Goal: Information Seeking & Learning: Find specific fact

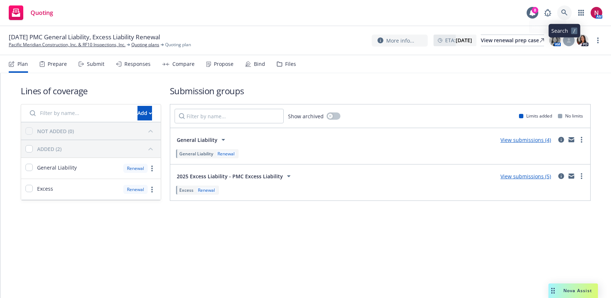
click at [565, 13] on icon at bounding box center [564, 12] width 7 height 7
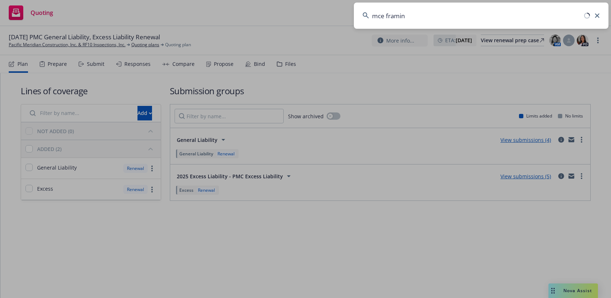
type input "mce framing"
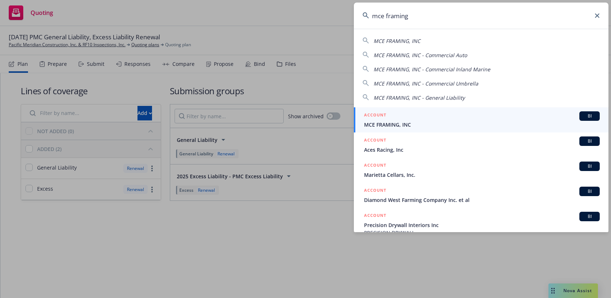
click at [494, 111] on div "ACCOUNT BI" at bounding box center [482, 115] width 236 height 9
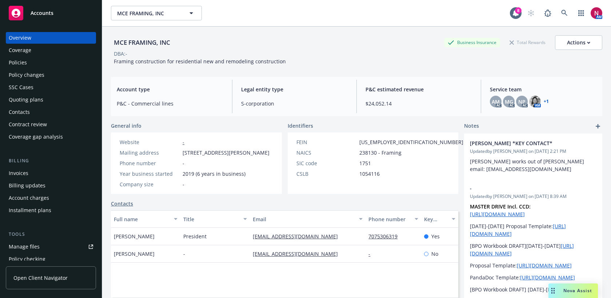
click at [40, 65] on div "Policies" at bounding box center [51, 63] width 84 height 12
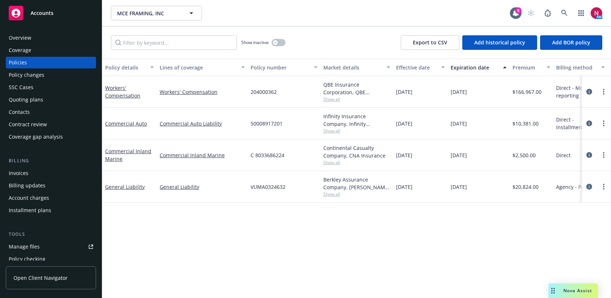
click at [35, 97] on div "Quoting plans" at bounding box center [26, 100] width 35 height 12
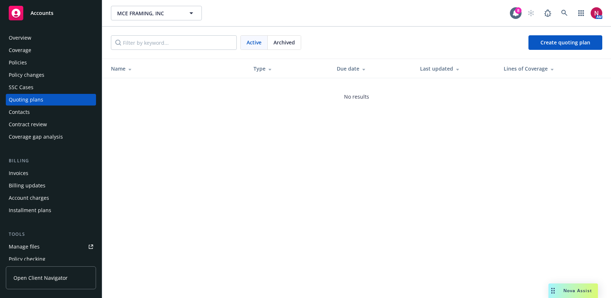
click at [282, 41] on span "Archived" at bounding box center [284, 43] width 21 height 8
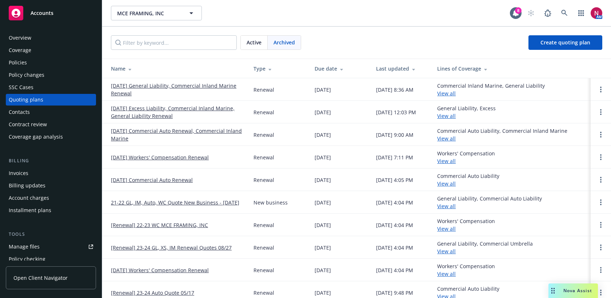
click at [160, 83] on link "08/27/25 General Liability, Commercial Inland Marine Renewal" at bounding box center [176, 89] width 131 height 15
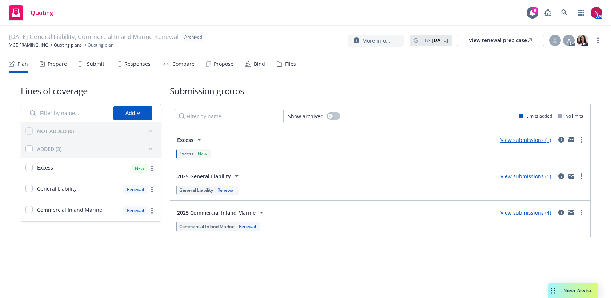
click at [138, 65] on div "Responses" at bounding box center [137, 64] width 26 height 6
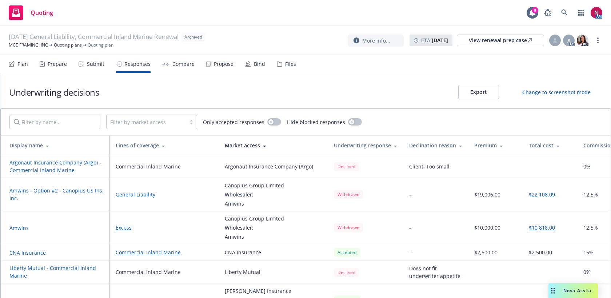
scroll to position [4, 0]
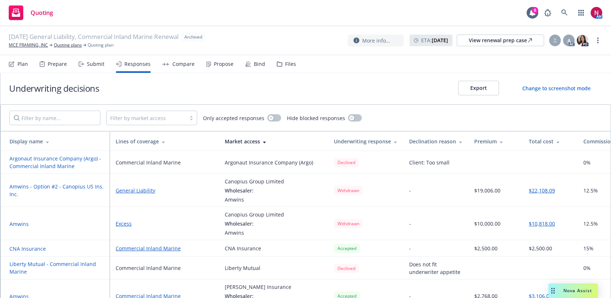
click at [97, 68] on div "Submit" at bounding box center [92, 63] width 26 height 17
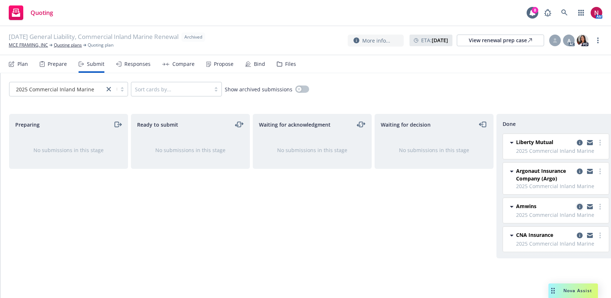
click at [581, 207] on icon "copy logging email" at bounding box center [580, 207] width 6 height 6
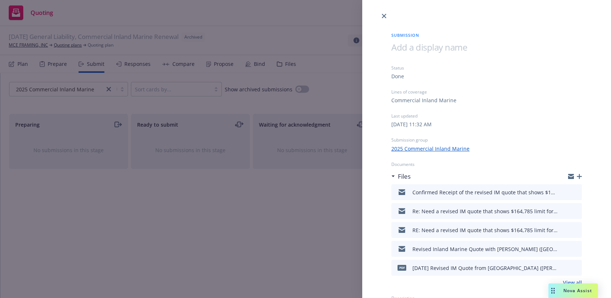
click at [577, 193] on icon "preview file" at bounding box center [575, 191] width 7 height 5
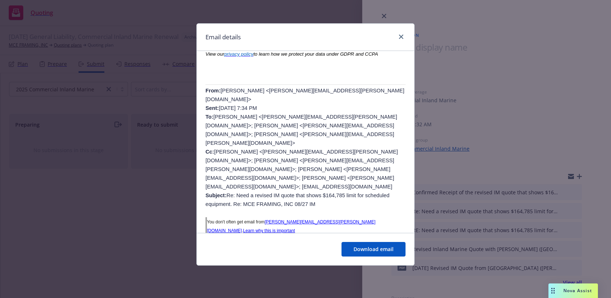
scroll to position [300, 0]
click at [402, 36] on icon "close" at bounding box center [401, 37] width 4 height 4
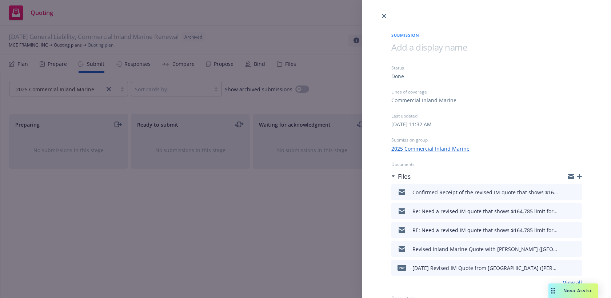
click at [199, 13] on div "Submission Status Done Lines of coverage Commercial Inland Marine Last updated …" at bounding box center [305, 149] width 611 height 298
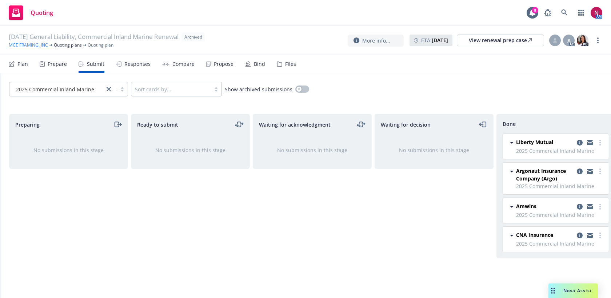
click at [30, 43] on link "MCE FRAMING, INC" at bounding box center [28, 45] width 39 height 7
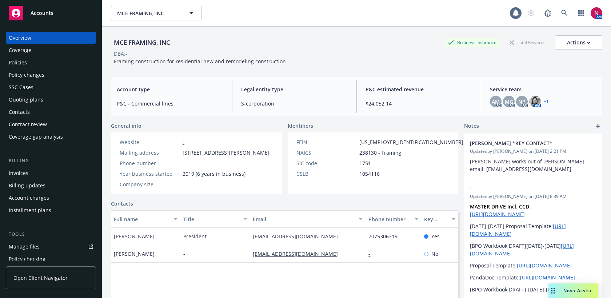
click at [36, 65] on div "Policies" at bounding box center [51, 63] width 84 height 12
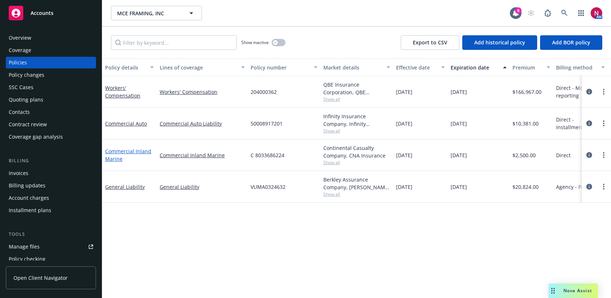
click at [125, 152] on link "Commercial Inland Marine" at bounding box center [128, 155] width 46 height 15
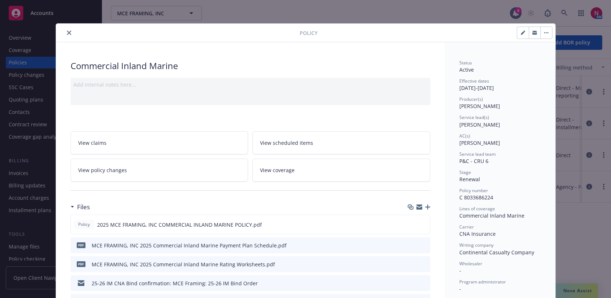
click at [69, 32] on icon "close" at bounding box center [69, 33] width 4 height 4
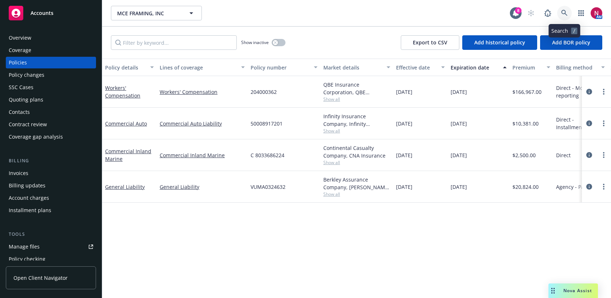
click at [567, 8] on link at bounding box center [564, 13] width 15 height 15
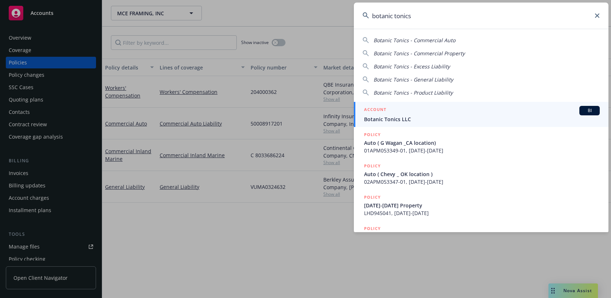
type input "botanic tonics"
click at [486, 111] on div "ACCOUNT BI" at bounding box center [482, 110] width 236 height 9
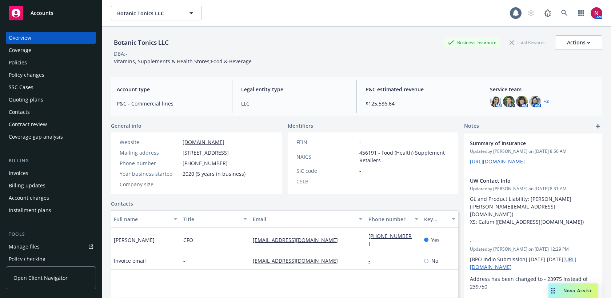
click at [43, 66] on div "Policies" at bounding box center [51, 63] width 84 height 12
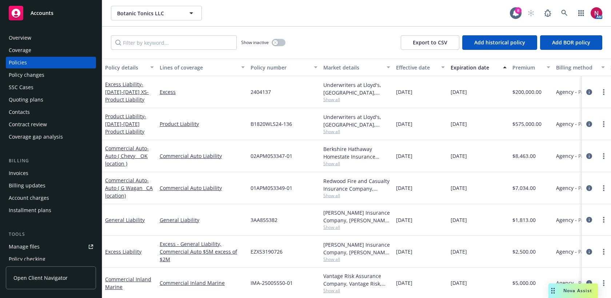
click at [329, 101] on span "Show all" at bounding box center [356, 99] width 67 height 6
click at [412, 103] on div "[DATE]" at bounding box center [420, 92] width 55 height 32
click at [333, 132] on span "Show all" at bounding box center [356, 131] width 67 height 6
click at [123, 123] on span "- 2024-2025 Product Liability" at bounding box center [125, 124] width 41 height 22
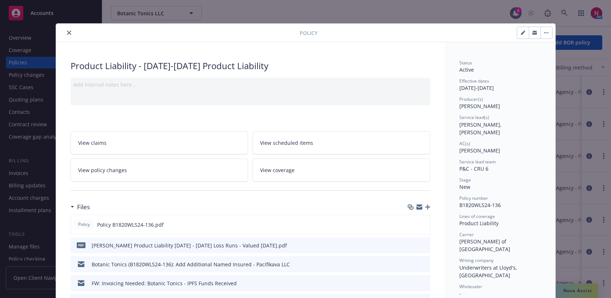
click at [71, 33] on button "close" at bounding box center [69, 32] width 9 height 9
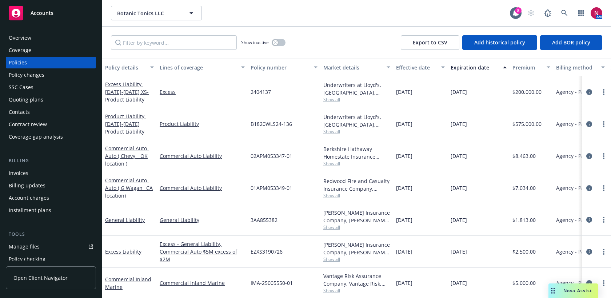
click at [36, 98] on div "Quoting plans" at bounding box center [26, 100] width 35 height 12
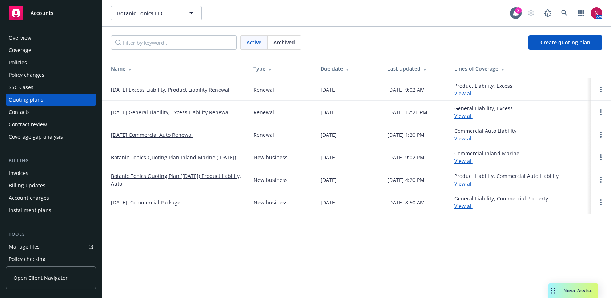
click at [27, 67] on div "Policies" at bounding box center [51, 63] width 84 height 12
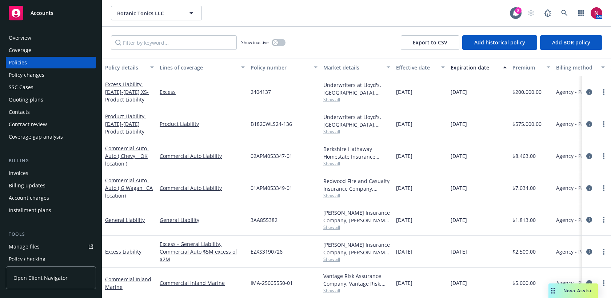
click at [331, 226] on span "Show all" at bounding box center [356, 227] width 67 height 6
click at [332, 96] on div "Underwriters at Lloyd's, London, Lloyd's of London, Clinical Trials Insurance S…" at bounding box center [356, 88] width 67 height 15
click at [332, 99] on span "Show all" at bounding box center [356, 99] width 67 height 6
click at [331, 229] on span "Show all" at bounding box center [356, 227] width 67 height 6
click at [425, 220] on div "12/31/2024" at bounding box center [420, 220] width 55 height 32
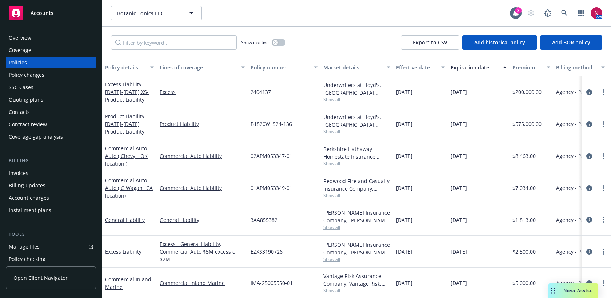
click at [330, 101] on span "Show all" at bounding box center [356, 99] width 67 height 6
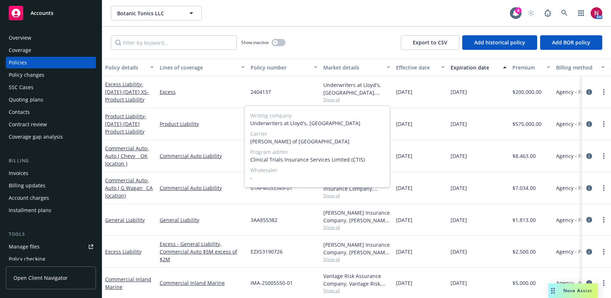
click at [373, 101] on span "Show all" at bounding box center [356, 99] width 67 height 6
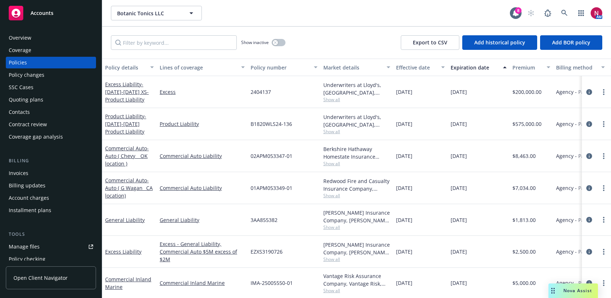
click at [338, 133] on span "Show all" at bounding box center [356, 131] width 67 height 6
click at [343, 100] on span "Show all" at bounding box center [356, 99] width 67 height 6
click at [360, 36] on div "Show inactive Export to CSV Add historical policy Add BOR policy" at bounding box center [356, 43] width 509 height 32
click at [335, 100] on span "Show all" at bounding box center [356, 99] width 67 height 6
click at [335, 43] on div "Show inactive Export to CSV Add historical policy Add BOR policy" at bounding box center [356, 43] width 509 height 32
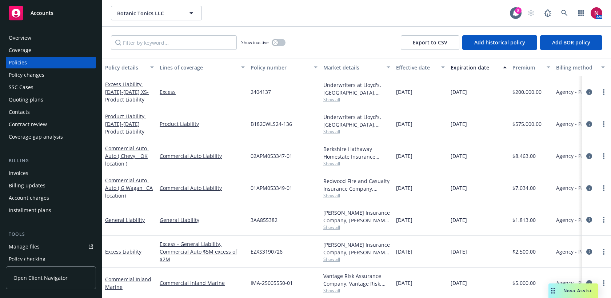
click at [328, 27] on div "Show inactive Export to CSV Add historical policy Add BOR policy" at bounding box center [356, 43] width 509 height 32
click at [330, 132] on span "Show all" at bounding box center [356, 131] width 67 height 6
click at [132, 124] on span "- 2024-2025 Product Liability" at bounding box center [125, 124] width 41 height 22
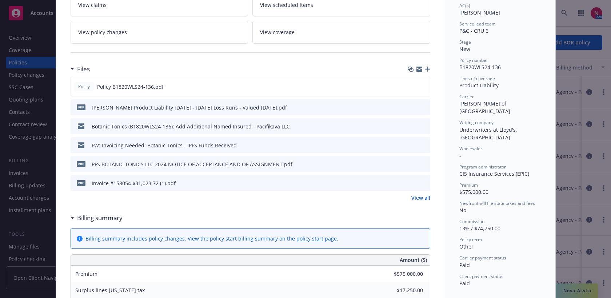
scroll to position [156, 0]
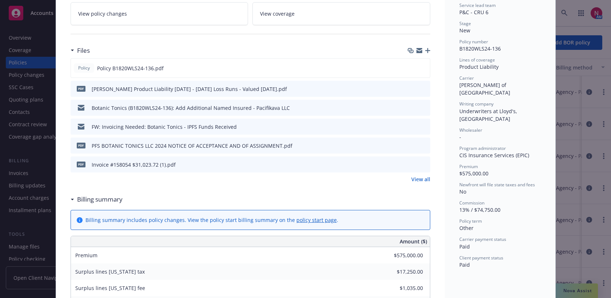
click at [16, 67] on div "Policy Product Liability - 2024-2025 Product Liability Add internal notes here.…" at bounding box center [305, 149] width 611 height 298
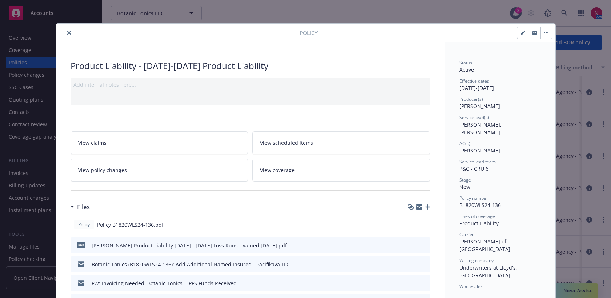
click at [68, 32] on icon "close" at bounding box center [69, 33] width 4 height 4
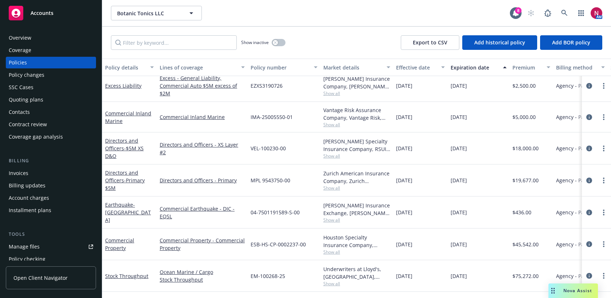
scroll to position [156, 0]
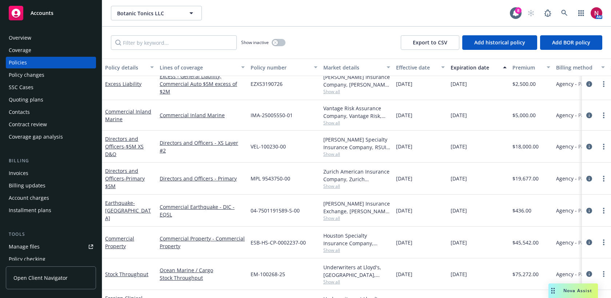
click at [335, 123] on span "Show all" at bounding box center [356, 123] width 67 height 6
click at [404, 140] on div "07/01/2025" at bounding box center [420, 147] width 55 height 32
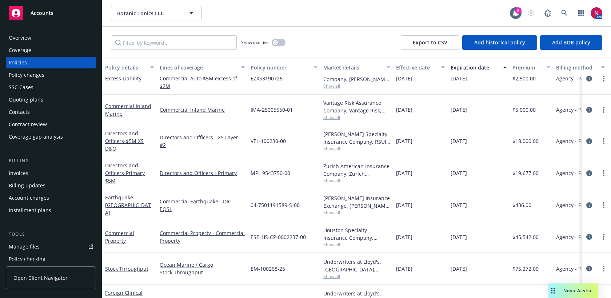
click at [341, 149] on span "Show all" at bounding box center [356, 148] width 67 height 6
click at [410, 144] on span "07/01/2025" at bounding box center [404, 141] width 16 height 8
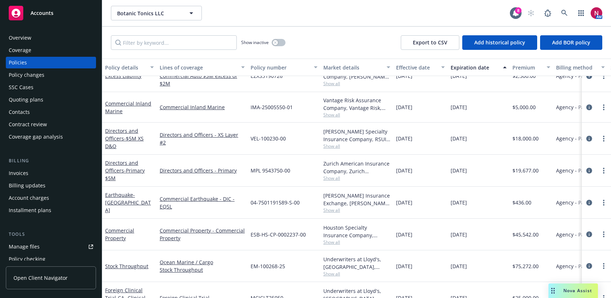
scroll to position [176, 0]
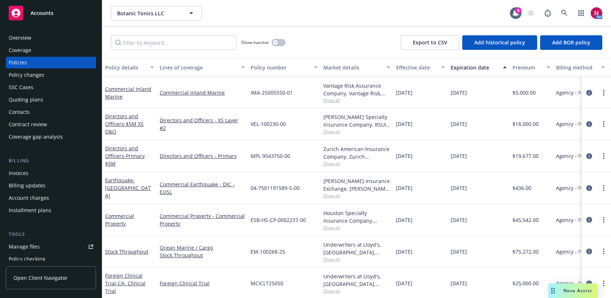
click at [332, 289] on span "Show all" at bounding box center [356, 291] width 67 height 6
click at [579, 12] on icon "button" at bounding box center [581, 13] width 6 height 6
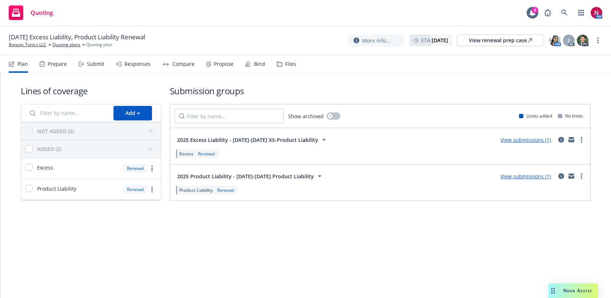
click at [287, 70] on div "Files" at bounding box center [286, 63] width 19 height 17
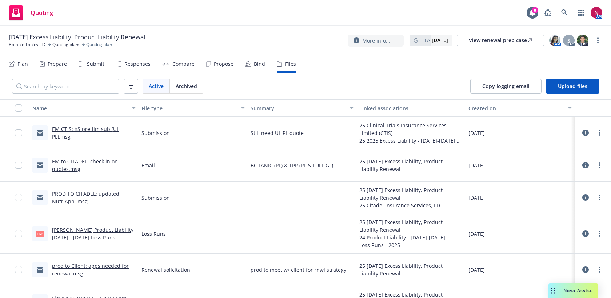
click at [85, 130] on link "EM CTIS: XS pre-lim sub (UL PL).msg" at bounding box center [85, 132] width 67 height 15
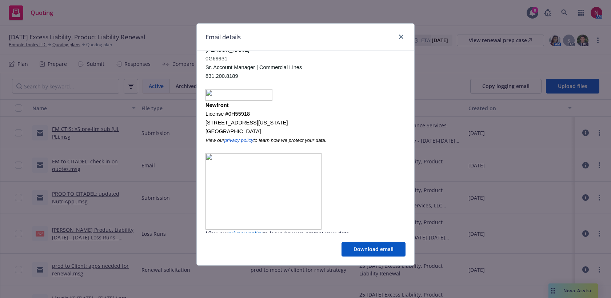
scroll to position [163, 0]
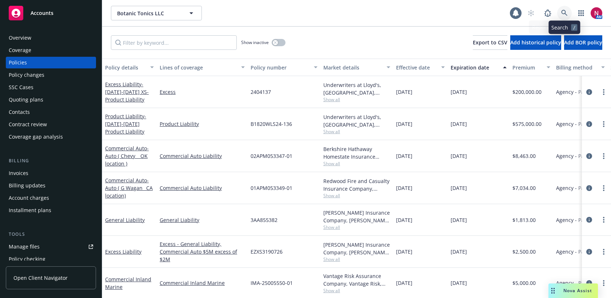
click at [563, 14] on icon at bounding box center [564, 13] width 7 height 7
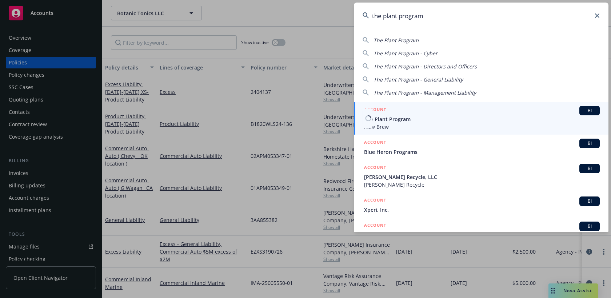
type input "the plant program"
click at [416, 125] on span "New Brew" at bounding box center [482, 127] width 236 height 8
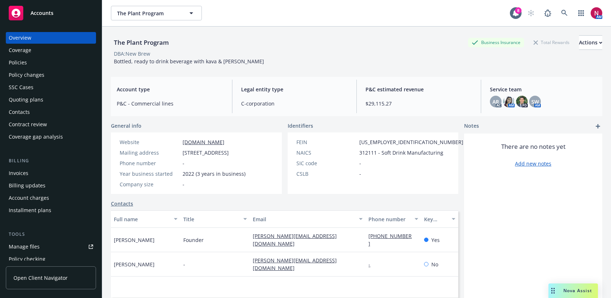
click at [31, 61] on div "Policies" at bounding box center [51, 63] width 84 height 12
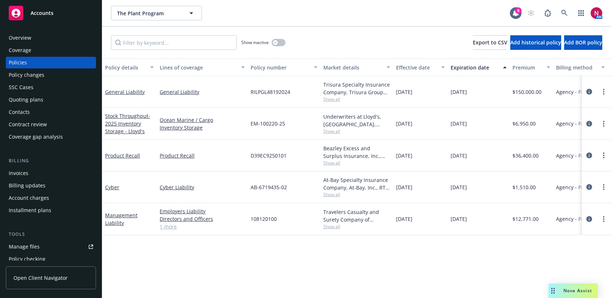
click at [331, 101] on span "Show all" at bounding box center [356, 99] width 67 height 6
click at [354, 40] on div "Show inactive Export to CSV Add historical policy Add BOR policy" at bounding box center [356, 43] width 509 height 32
click at [334, 224] on span "Show all" at bounding box center [356, 226] width 67 height 6
click at [338, 99] on span "Show all" at bounding box center [356, 99] width 67 height 6
click at [328, 27] on div "Show inactive Export to CSV Add historical policy Add BOR policy" at bounding box center [356, 43] width 509 height 32
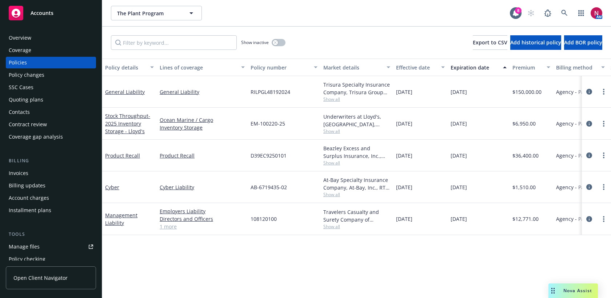
click at [26, 106] on div "Contacts" at bounding box center [19, 112] width 21 height 12
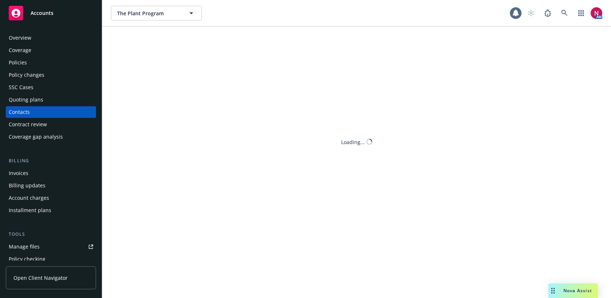
click at [26, 101] on div "Quoting plans" at bounding box center [26, 100] width 35 height 12
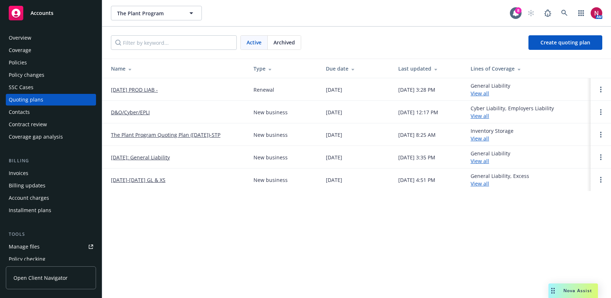
click at [17, 49] on div "Coverage" at bounding box center [20, 50] width 23 height 12
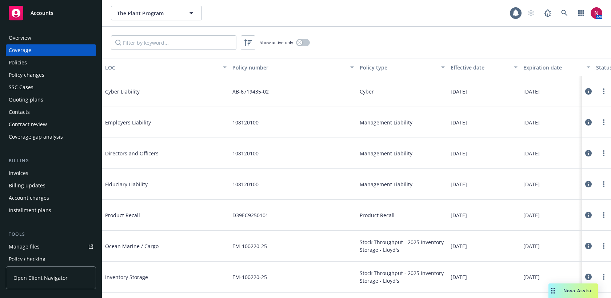
click at [19, 61] on div "Policies" at bounding box center [18, 63] width 18 height 12
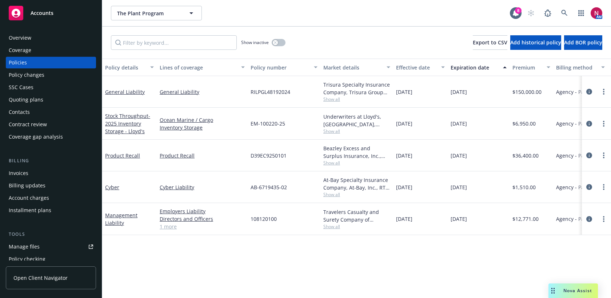
click at [331, 102] on span "Show all" at bounding box center [356, 99] width 67 height 6
click at [417, 99] on div "10/19/2024" at bounding box center [420, 92] width 55 height 32
click at [331, 99] on span "Show all" at bounding box center [356, 99] width 67 height 6
click at [130, 90] on link "General Liability" at bounding box center [125, 91] width 40 height 7
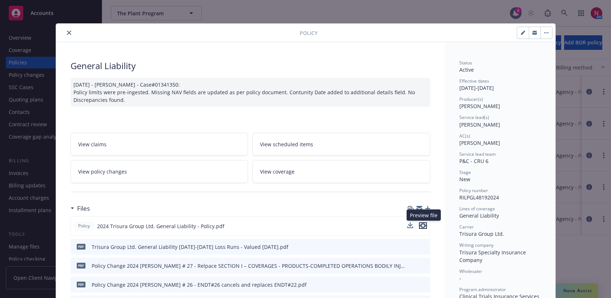
click at [424, 224] on icon "preview file" at bounding box center [423, 225] width 7 height 5
click at [72, 34] on button "close" at bounding box center [69, 32] width 9 height 9
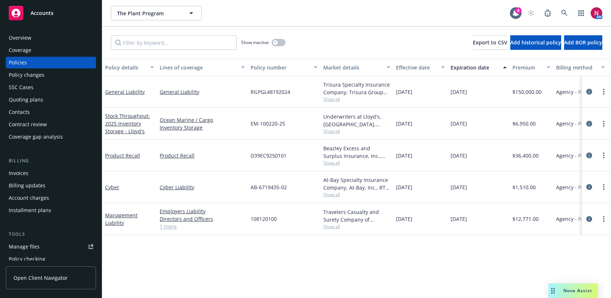
click at [334, 98] on span "Show all" at bounding box center [356, 99] width 67 height 6
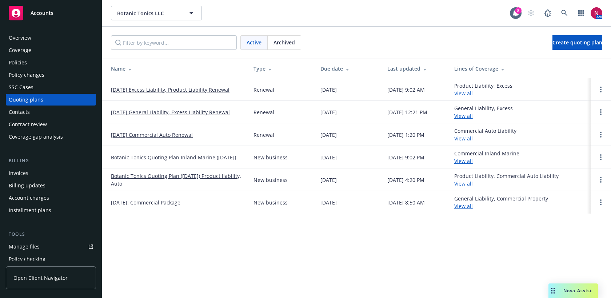
click at [193, 176] on link "Botanic Tonics Quoting Plan ([DATE]) Product liability, Auto" at bounding box center [176, 179] width 131 height 15
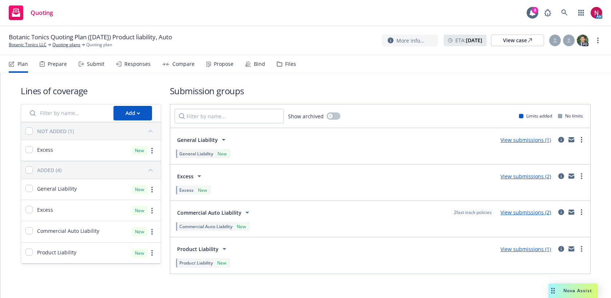
click at [200, 214] on span "Commercial Auto Liability" at bounding box center [209, 213] width 64 height 8
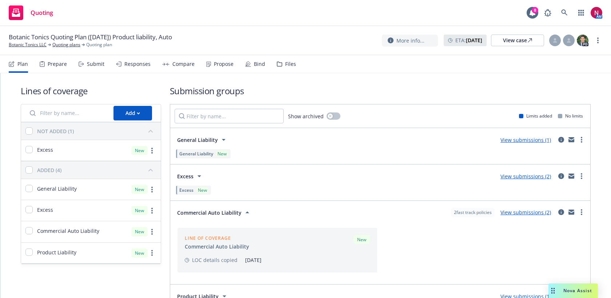
click at [89, 63] on div "Submit" at bounding box center [95, 64] width 17 height 6
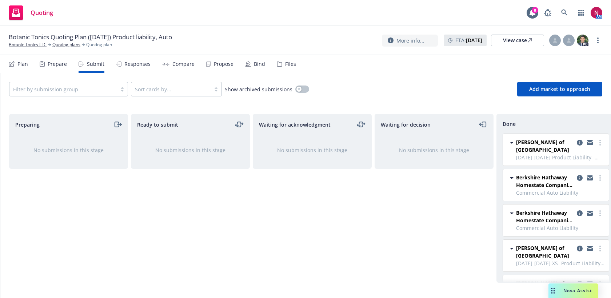
click at [100, 82] on div "Filter by submission group" at bounding box center [68, 89] width 119 height 15
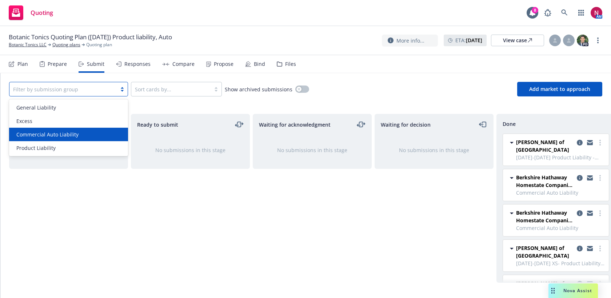
click at [84, 136] on div "Commercial Auto Liability" at bounding box center [68, 135] width 110 height 8
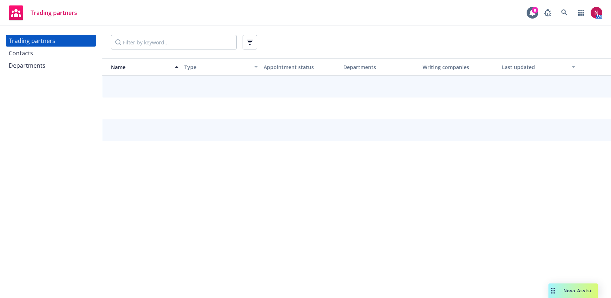
click at [53, 51] on div "Contacts" at bounding box center [51, 53] width 84 height 12
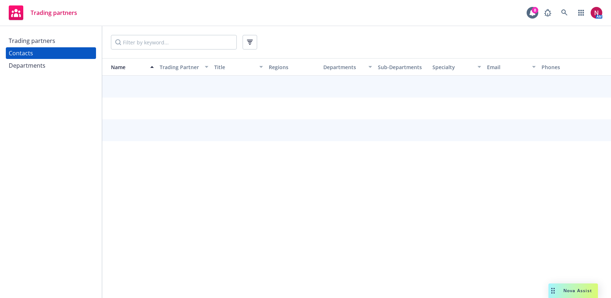
click at [62, 37] on div "Trading partners" at bounding box center [51, 41] width 84 height 12
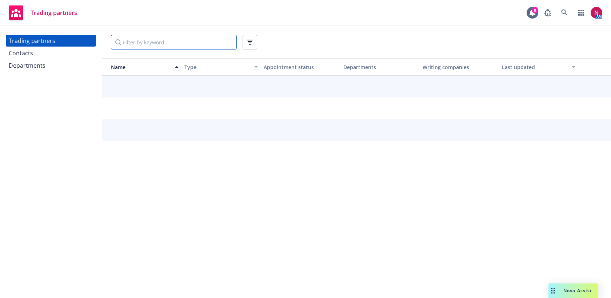
click at [136, 37] on input "Filter by keyword..." at bounding box center [174, 42] width 126 height 15
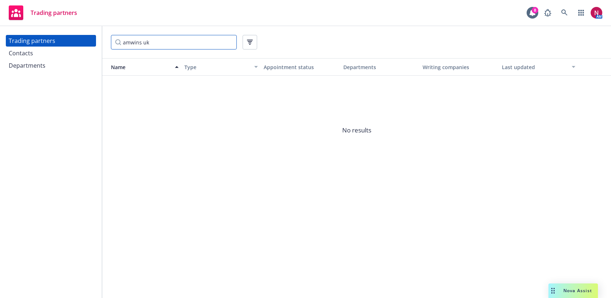
type input "amwins uk"
click at [28, 49] on div "Contacts" at bounding box center [21, 53] width 24 height 12
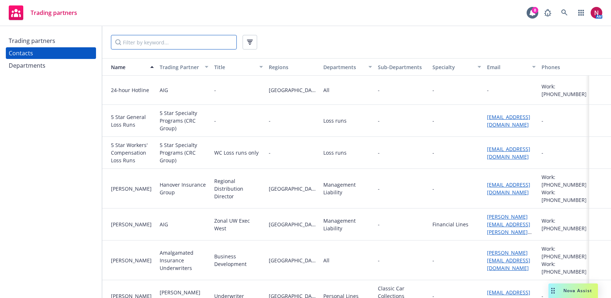
click at [145, 40] on input "Filter by keyword..." at bounding box center [174, 42] width 126 height 15
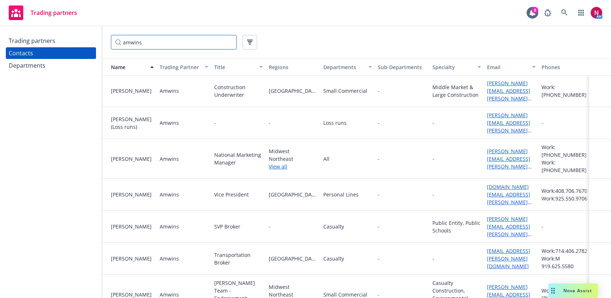
scroll to position [0, 0]
type input "amwins"
click at [279, 163] on link "View all" at bounding box center [293, 167] width 49 height 8
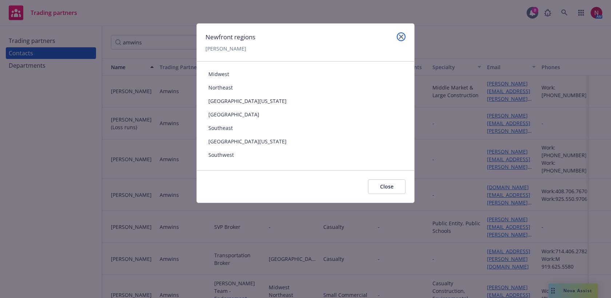
click at [402, 38] on icon "close" at bounding box center [401, 37] width 4 height 4
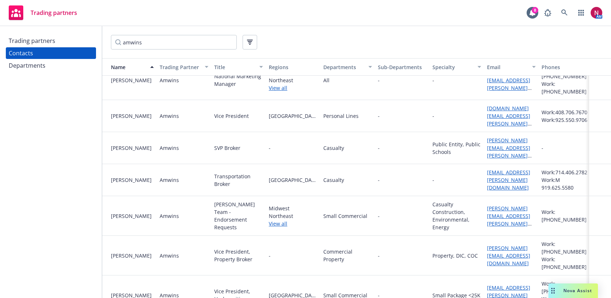
scroll to position [89, 0]
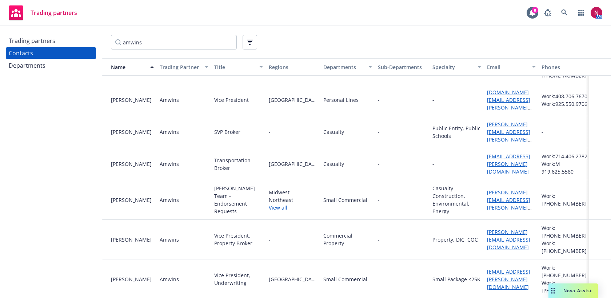
click at [283, 204] on link "View all" at bounding box center [293, 208] width 49 height 8
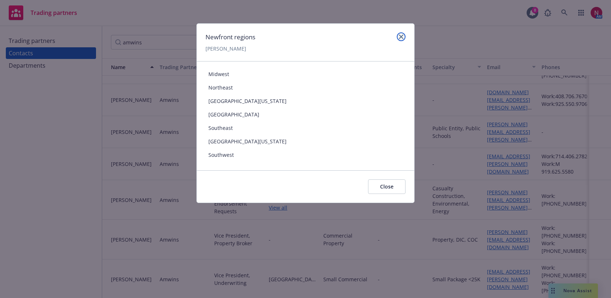
click at [400, 37] on icon "close" at bounding box center [401, 37] width 4 height 4
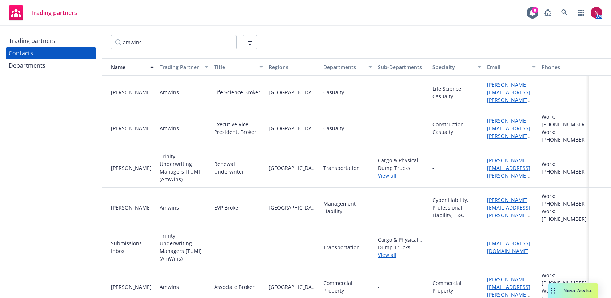
scroll to position [1051, 0]
